Goal: Check status

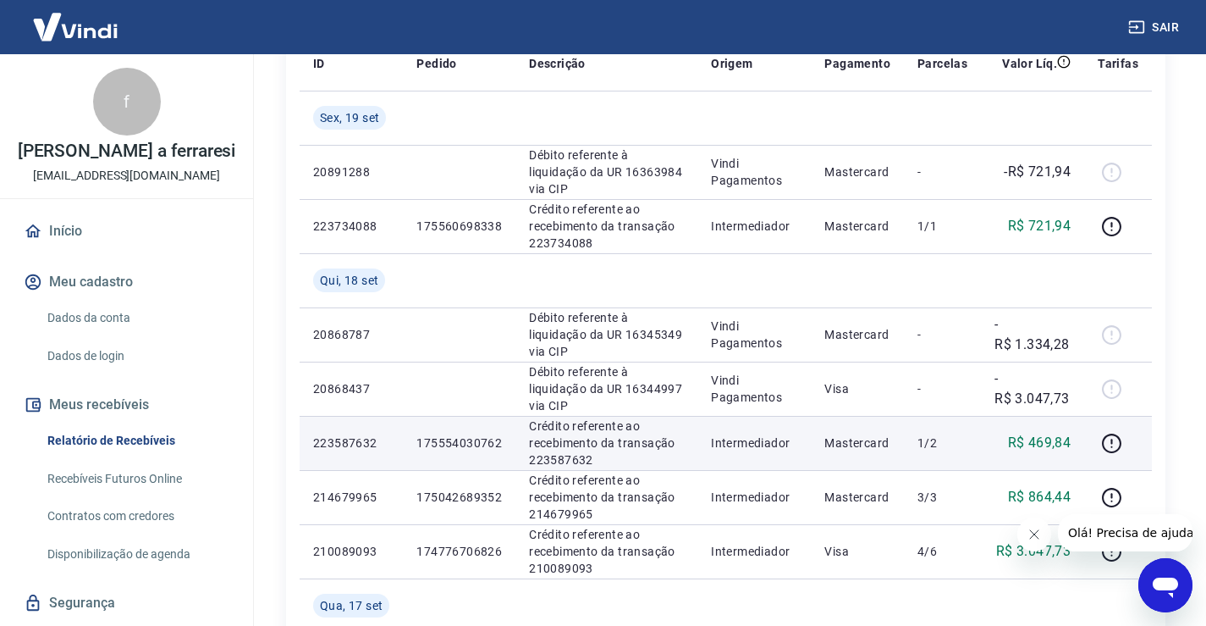
scroll to position [254, 0]
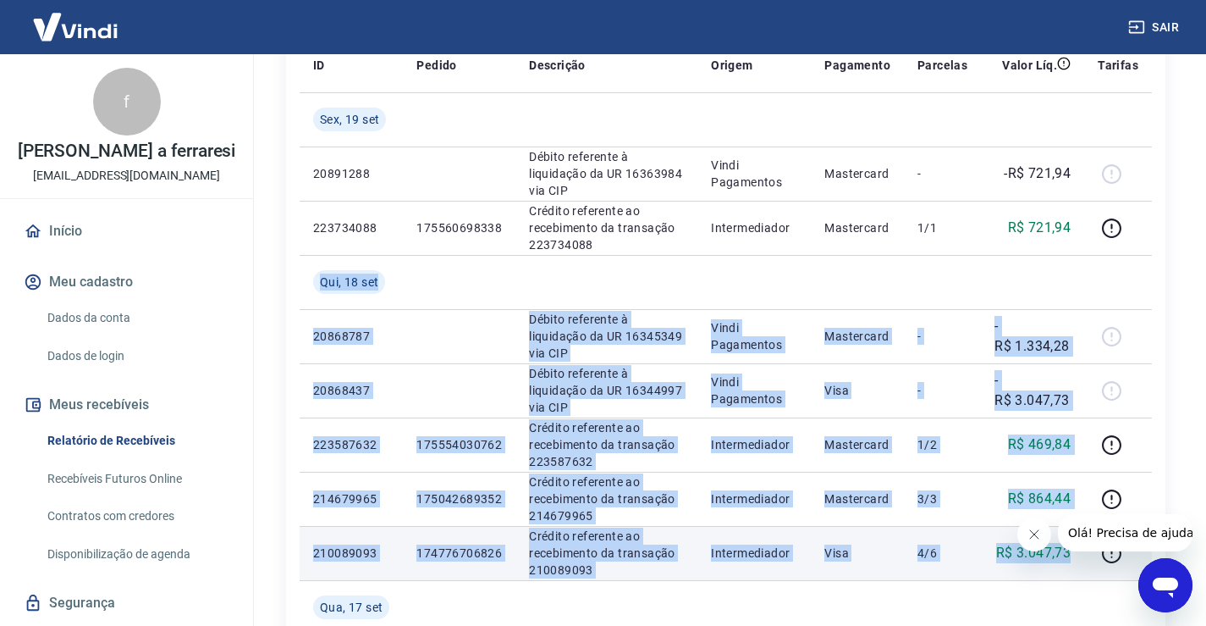
drag, startPoint x: 321, startPoint y: 262, endPoint x: 1076, endPoint y: 557, distance: 810.8
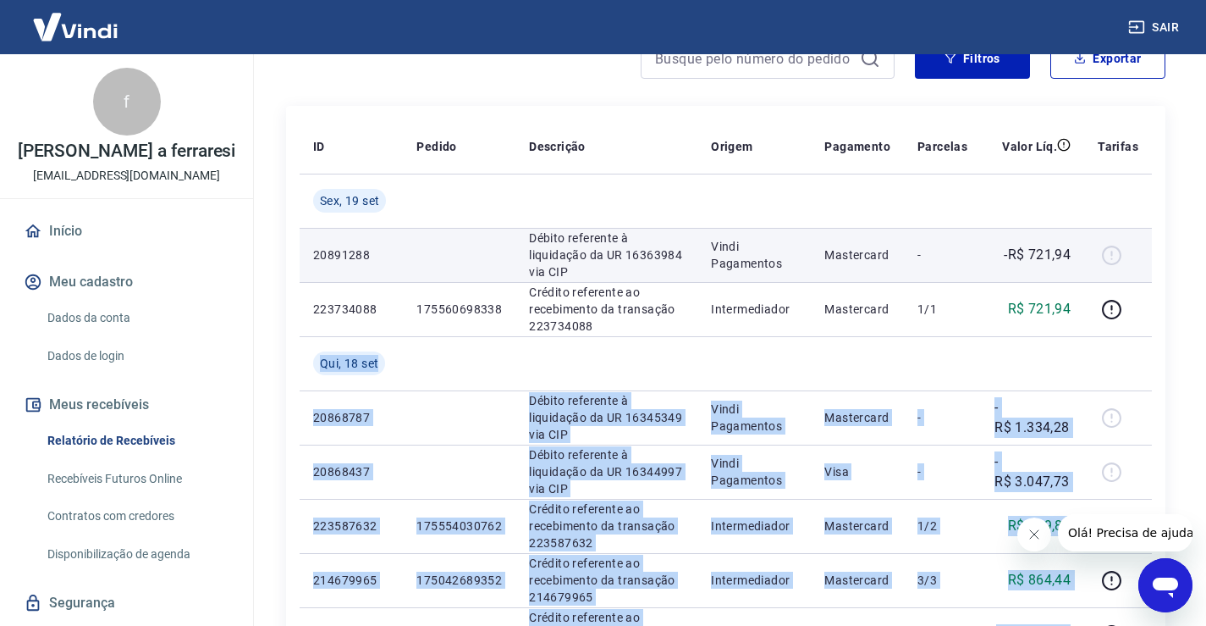
scroll to position [0, 0]
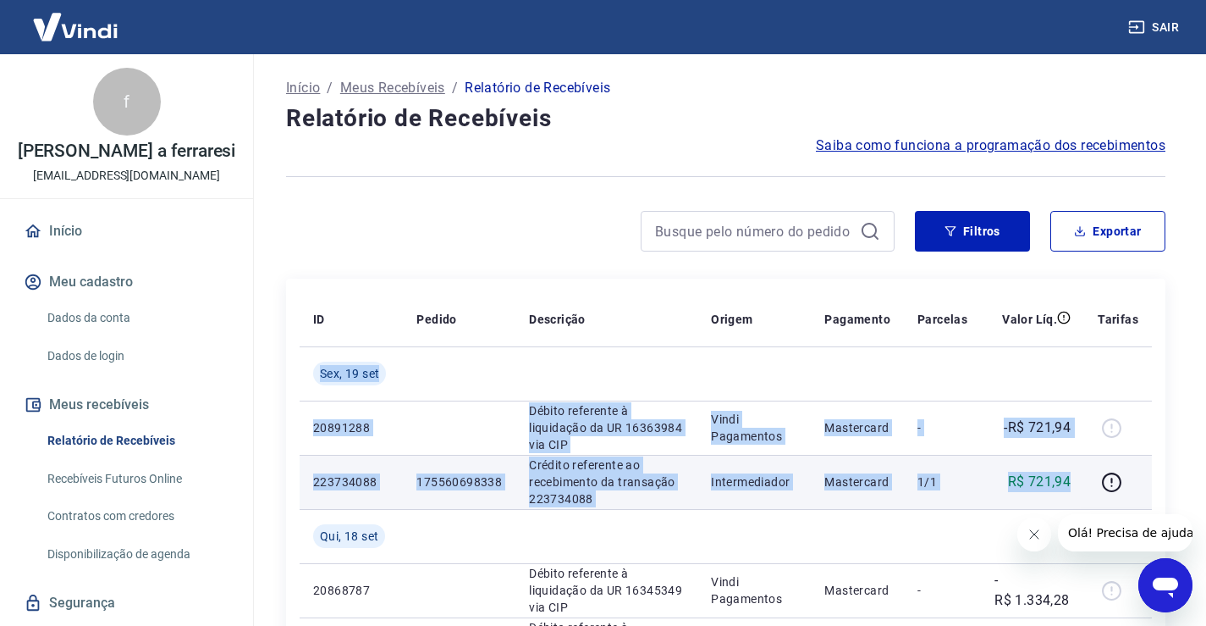
drag, startPoint x: 315, startPoint y: 358, endPoint x: 1080, endPoint y: 489, distance: 776.4
